Goal: Use online tool/utility

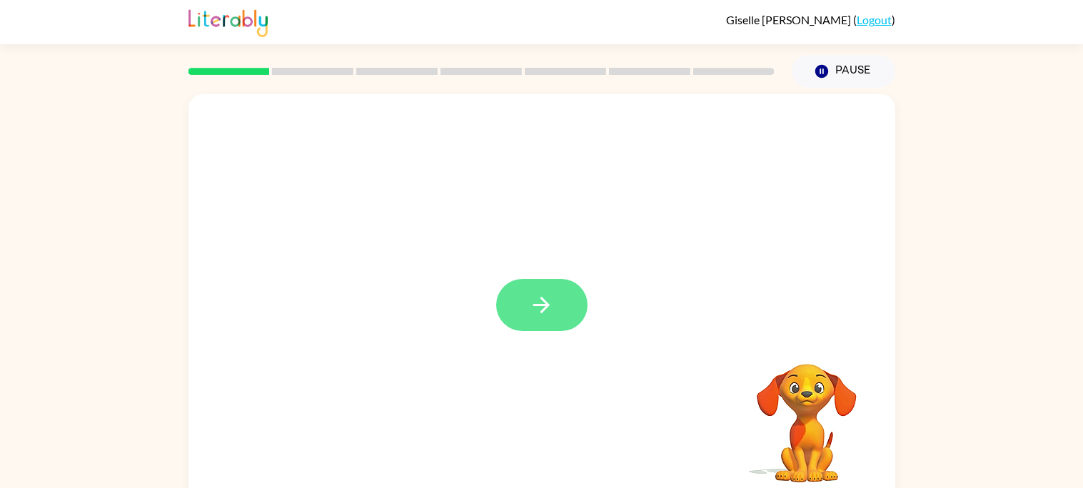
click at [539, 306] on icon "button" at bounding box center [541, 305] width 16 height 16
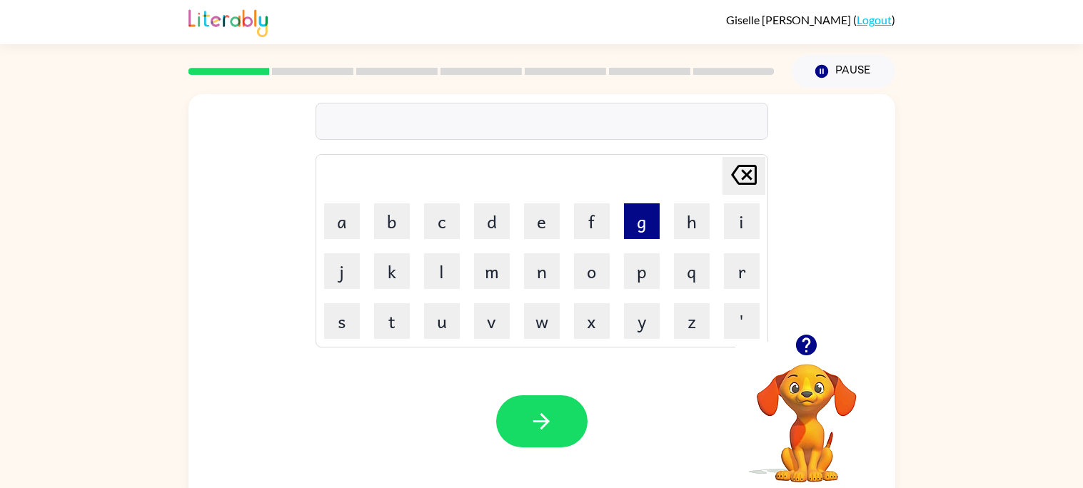
click at [633, 226] on button "g" at bounding box center [642, 222] width 36 height 36
click at [536, 231] on button "e" at bounding box center [542, 222] width 36 height 36
click at [335, 336] on button "s" at bounding box center [342, 321] width 36 height 36
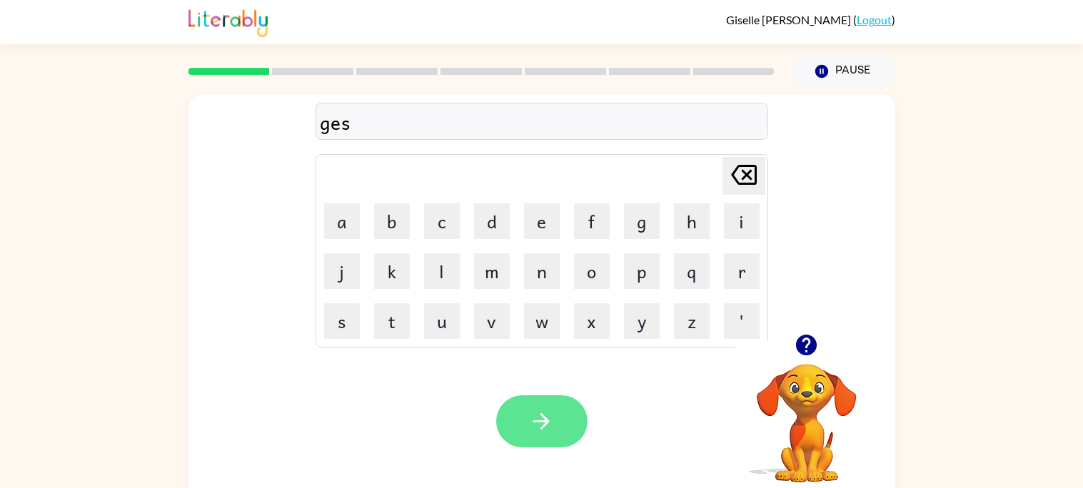
click at [550, 432] on icon "button" at bounding box center [541, 421] width 25 height 25
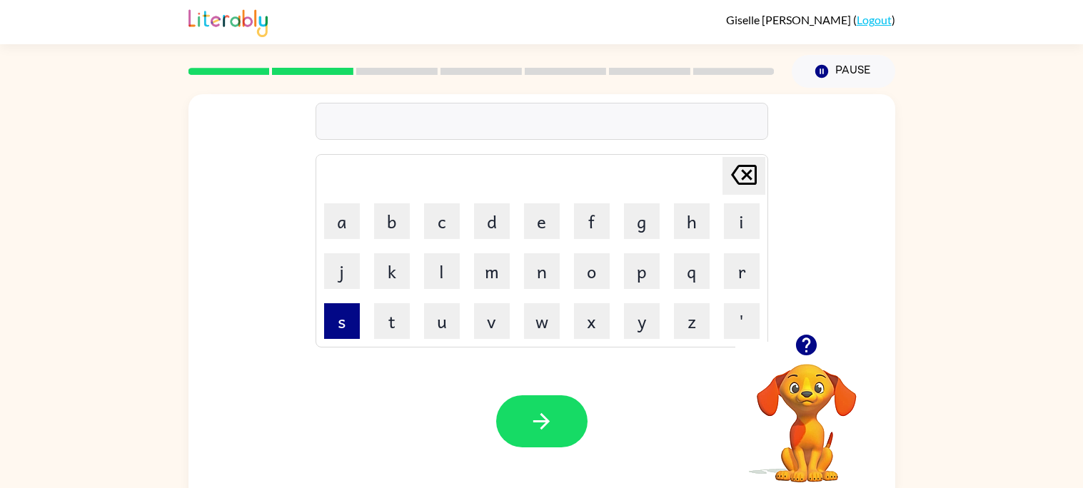
click at [346, 328] on button "s" at bounding box center [342, 321] width 36 height 36
click at [591, 276] on button "o" at bounding box center [592, 272] width 36 height 36
click at [741, 161] on icon "[PERSON_NAME] last character input" at bounding box center [744, 175] width 34 height 34
click at [813, 335] on icon "button" at bounding box center [806, 345] width 25 height 25
click at [593, 285] on button "o" at bounding box center [592, 272] width 36 height 36
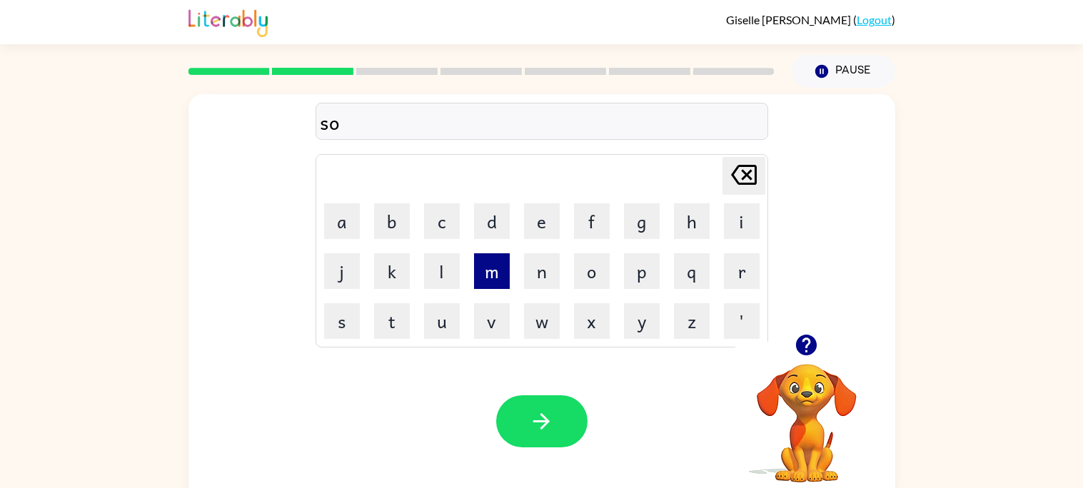
click at [499, 286] on button "m" at bounding box center [492, 272] width 36 height 36
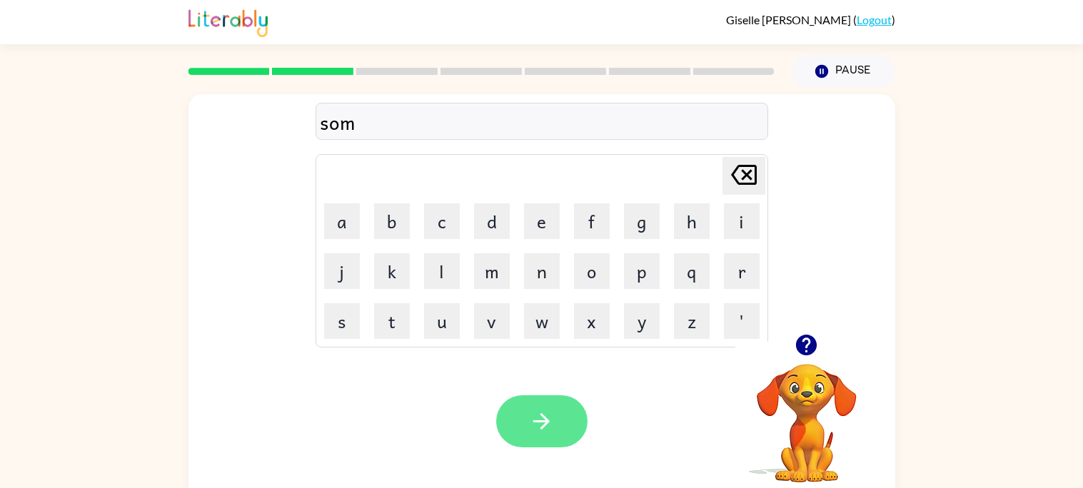
click at [556, 428] on button "button" at bounding box center [541, 422] width 91 height 52
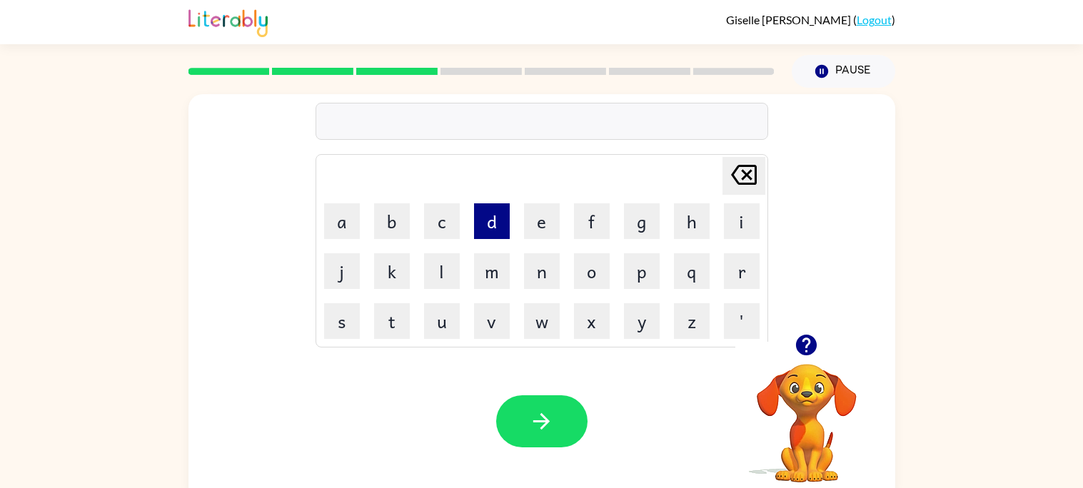
click at [493, 230] on button "d" at bounding box center [492, 222] width 36 height 36
click at [443, 336] on button "u" at bounding box center [442, 321] width 36 height 36
click at [349, 325] on button "s" at bounding box center [342, 321] width 36 height 36
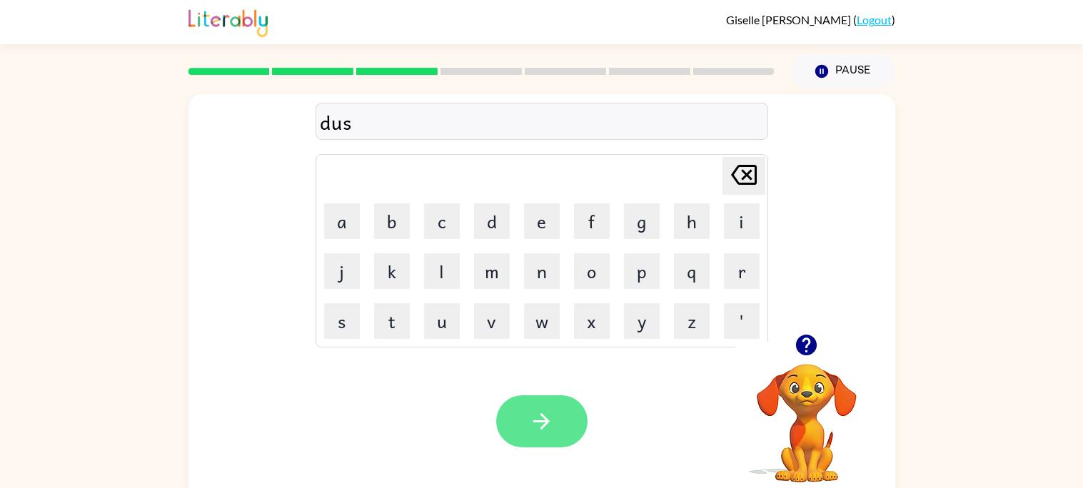
click at [556, 431] on button "button" at bounding box center [541, 422] width 91 height 52
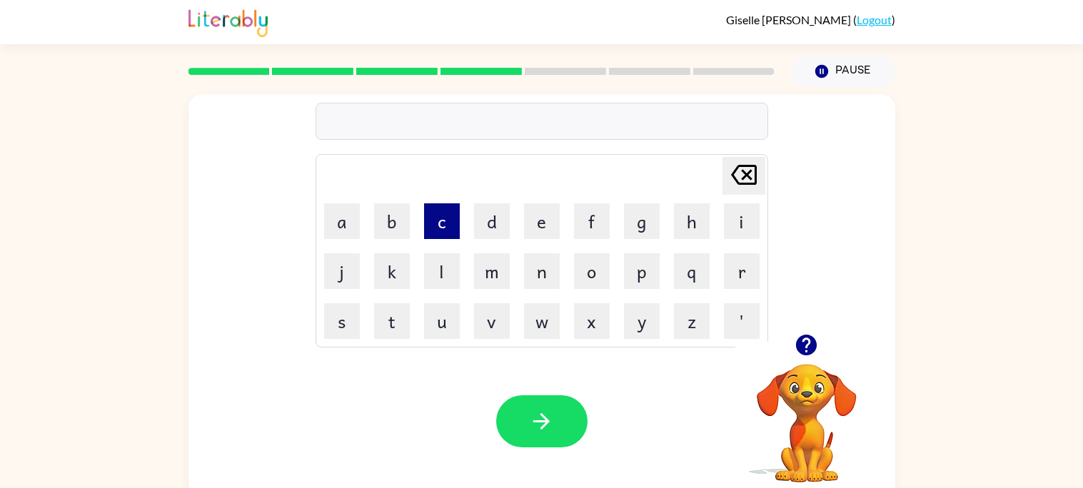
click at [448, 237] on button "c" at bounding box center [442, 222] width 36 height 36
click at [593, 274] on button "o" at bounding box center [592, 272] width 36 height 36
click at [442, 278] on button "l" at bounding box center [442, 272] width 36 height 36
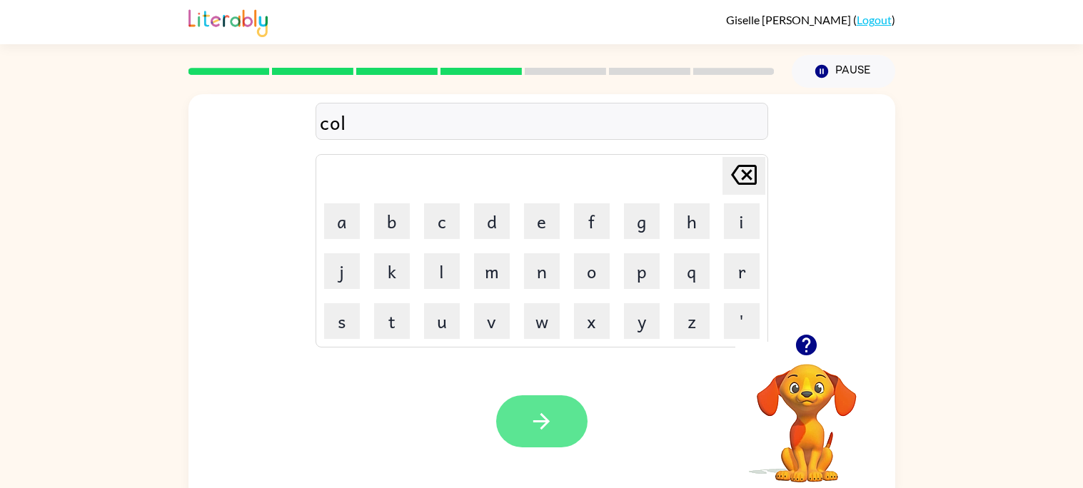
click at [557, 415] on button "button" at bounding box center [541, 422] width 91 height 52
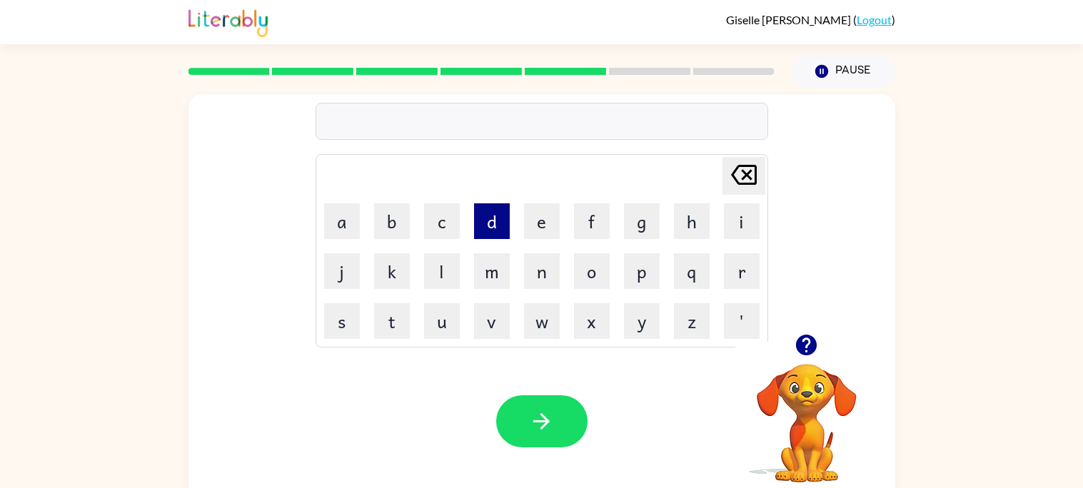
click at [486, 228] on button "d" at bounding box center [492, 222] width 36 height 36
click at [598, 266] on button "o" at bounding box center [592, 272] width 36 height 36
click at [441, 286] on button "l" at bounding box center [442, 272] width 36 height 36
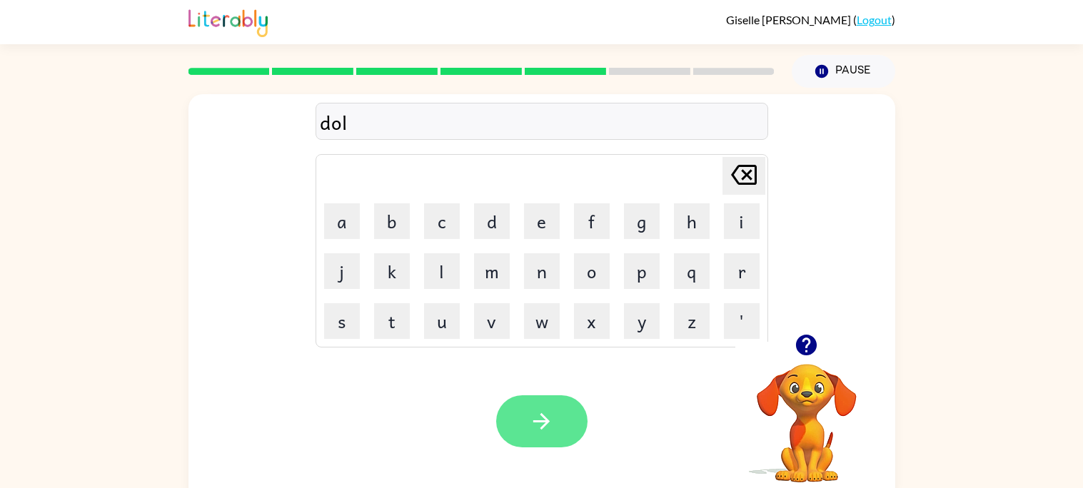
click at [547, 425] on icon "button" at bounding box center [541, 421] width 25 height 25
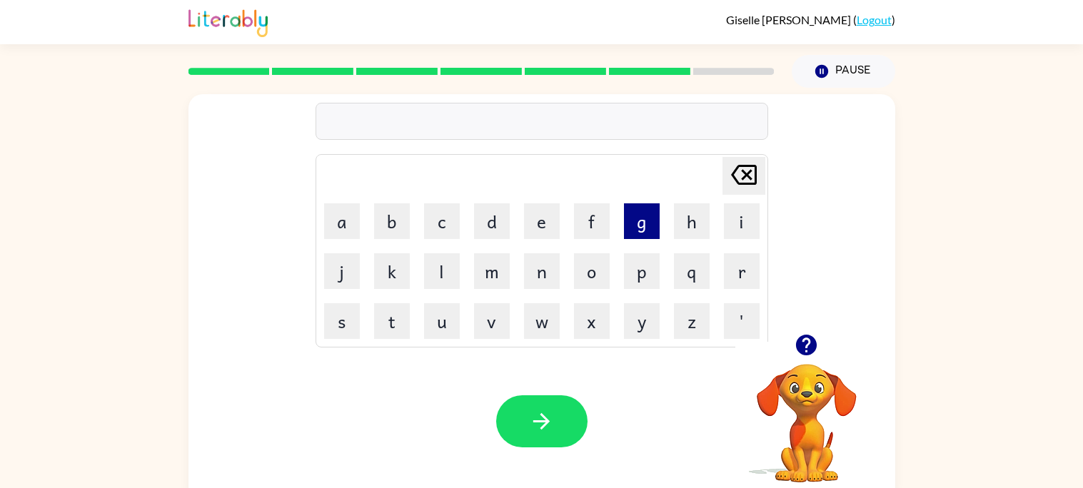
click at [629, 226] on button "g" at bounding box center [642, 222] width 36 height 36
click at [334, 226] on button "a" at bounding box center [342, 222] width 36 height 36
click at [336, 333] on button "s" at bounding box center [342, 321] width 36 height 36
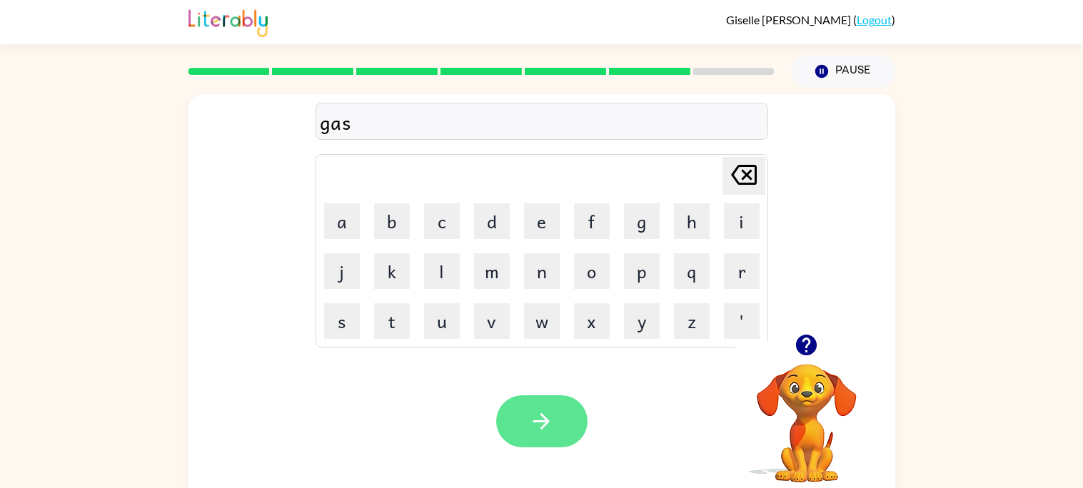
click at [553, 407] on button "button" at bounding box center [541, 422] width 91 height 52
